Goal: Information Seeking & Learning: Learn about a topic

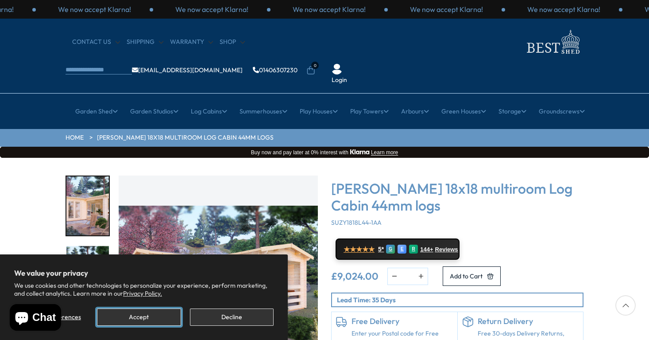
click at [144, 319] on button "Accept" at bounding box center [139, 316] width 84 height 17
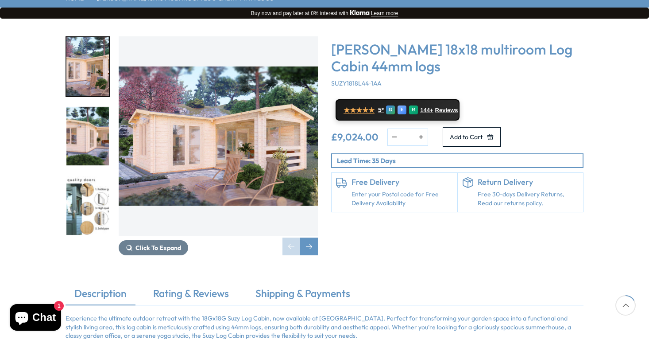
scroll to position [147, 0]
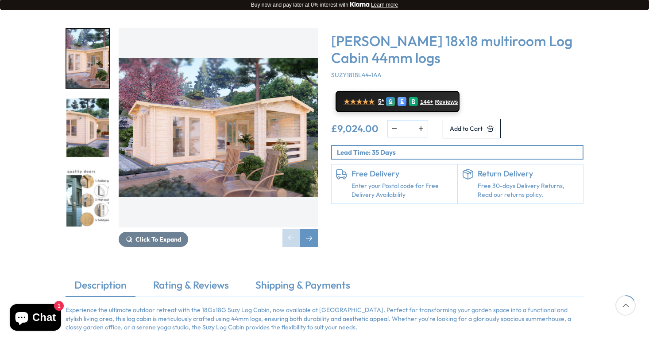
click at [80, 98] on img "2 / 7" at bounding box center [87, 127] width 43 height 59
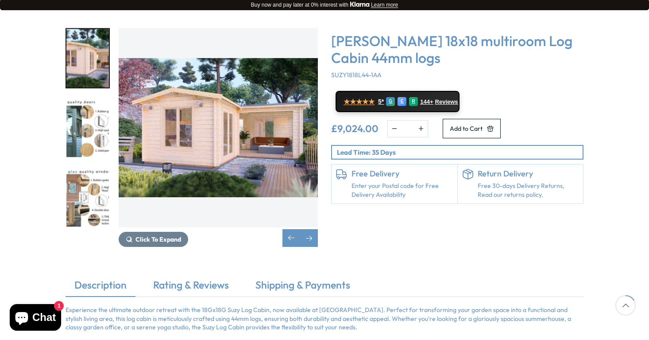
click at [90, 112] on img "3 / 7" at bounding box center [87, 127] width 43 height 59
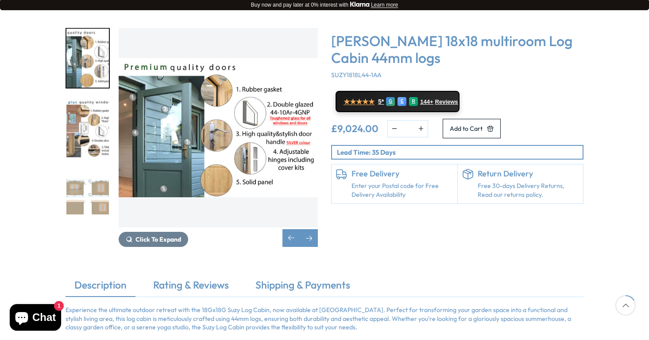
click at [77, 167] on img "5 / 7" at bounding box center [87, 196] width 43 height 59
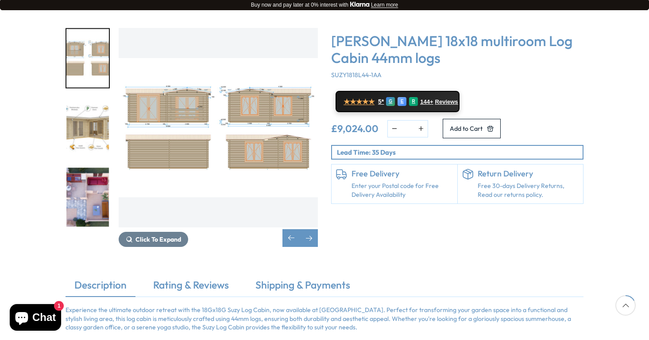
click at [89, 167] on img "7 / 7" at bounding box center [87, 196] width 43 height 59
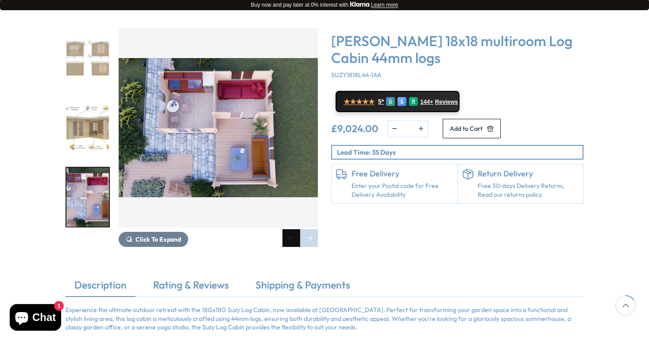
click at [293, 229] on div "Previous slide" at bounding box center [292, 238] width 18 height 18
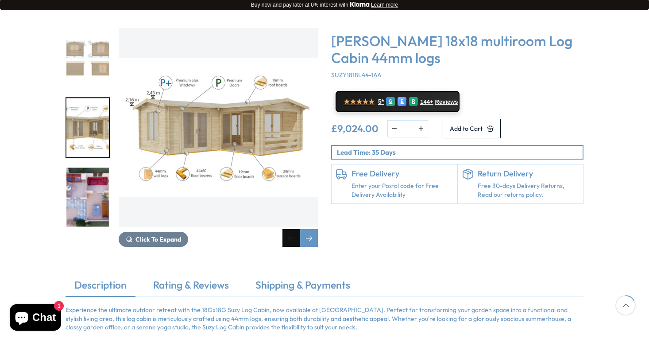
click at [293, 229] on div "Previous slide" at bounding box center [292, 238] width 18 height 18
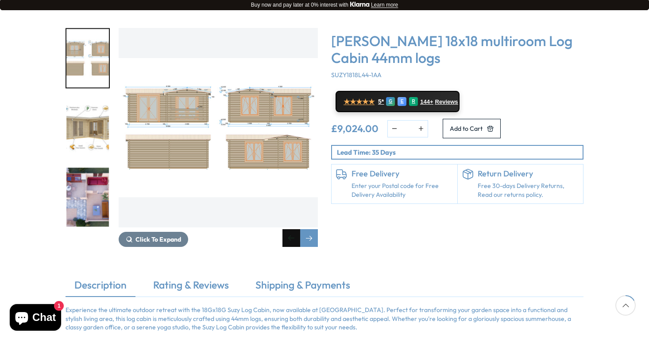
click at [293, 229] on div "Previous slide" at bounding box center [292, 238] width 18 height 18
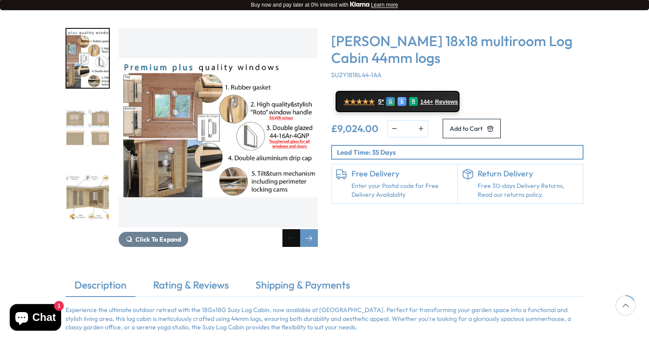
click at [293, 229] on div "Previous slide" at bounding box center [292, 238] width 18 height 18
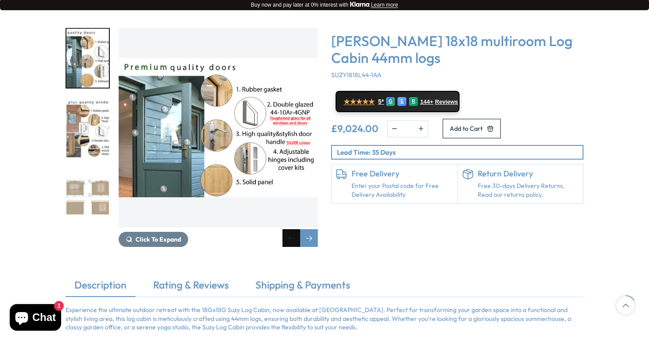
click at [293, 229] on div "Previous slide" at bounding box center [292, 238] width 18 height 18
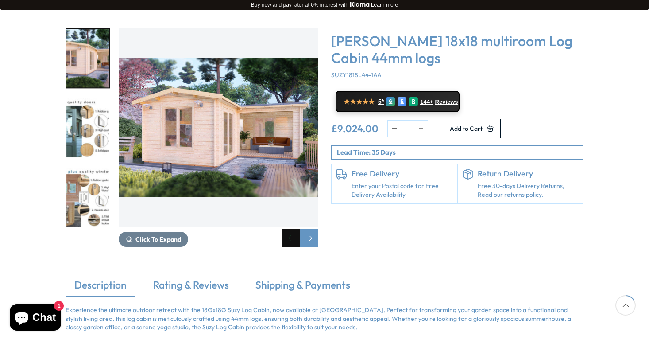
click at [293, 229] on div "Previous slide" at bounding box center [292, 238] width 18 height 18
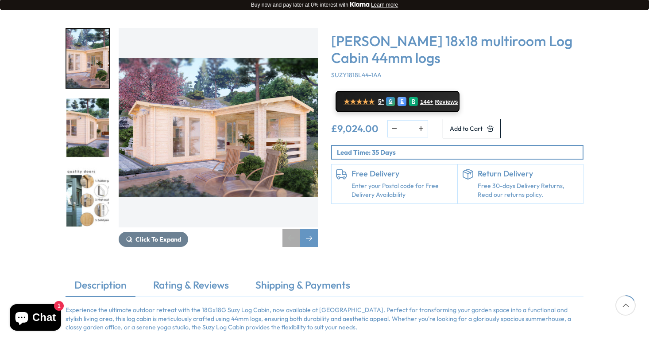
click at [293, 229] on div "Previous slide" at bounding box center [292, 238] width 18 height 18
click at [314, 229] on div "Next slide" at bounding box center [309, 238] width 18 height 18
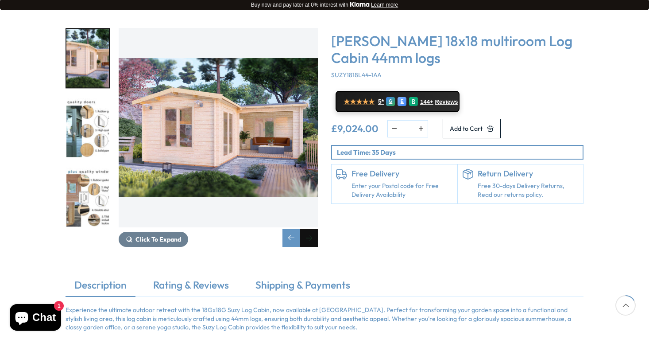
click at [314, 229] on div "Next slide" at bounding box center [309, 238] width 18 height 18
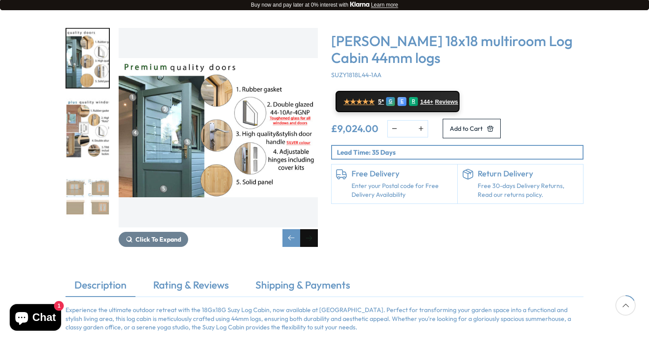
click at [314, 229] on div "Next slide" at bounding box center [309, 238] width 18 height 18
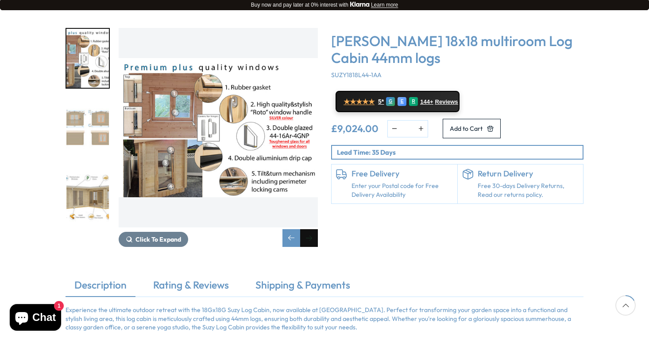
click at [314, 229] on div "Next slide" at bounding box center [309, 238] width 18 height 18
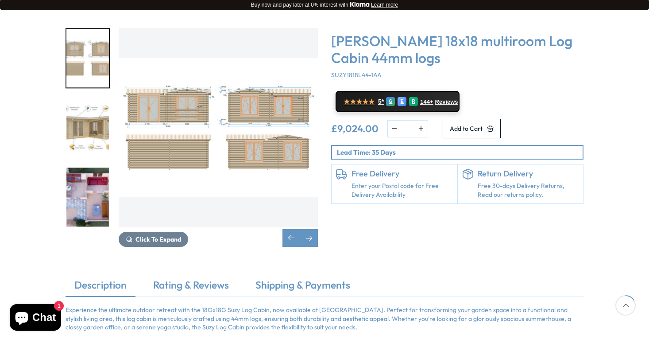
click at [90, 167] on img "7 / 7" at bounding box center [87, 196] width 43 height 59
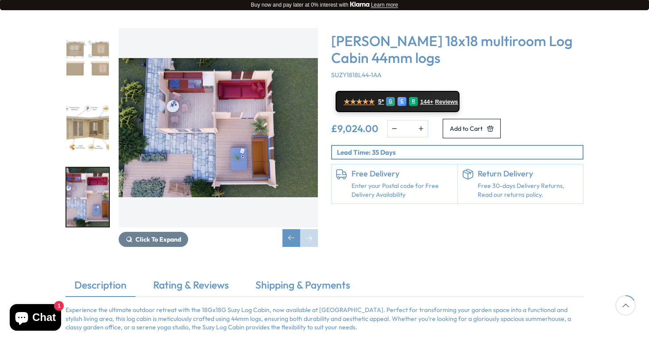
click at [201, 77] on img "7 / 7" at bounding box center [218, 127] width 199 height 199
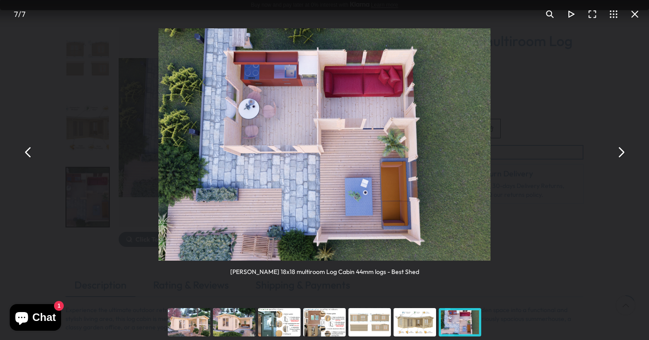
click at [323, 324] on div "You can close this modal content with the ESC key" at bounding box center [324, 321] width 45 height 35
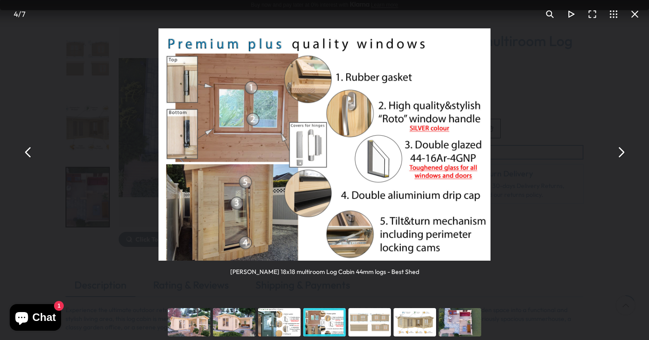
click at [364, 322] on div "You can close this modal content with the ESC key" at bounding box center [369, 321] width 45 height 35
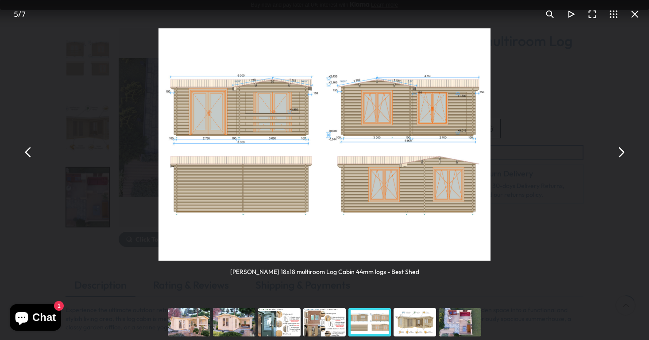
click at [408, 323] on div "You can close this modal content with the ESC key" at bounding box center [414, 321] width 45 height 35
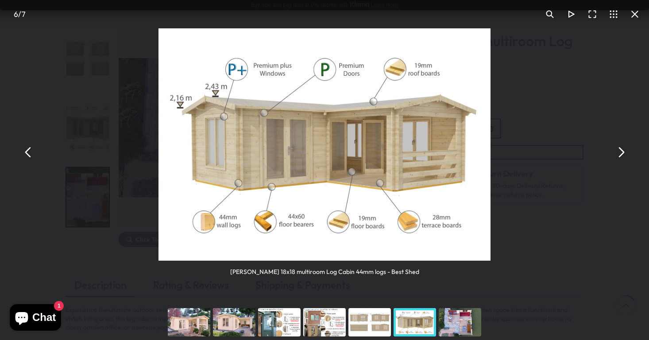
click at [638, 10] on button "You can close this modal content with the ESC key" at bounding box center [634, 14] width 21 height 21
